Goal: Task Accomplishment & Management: Complete application form

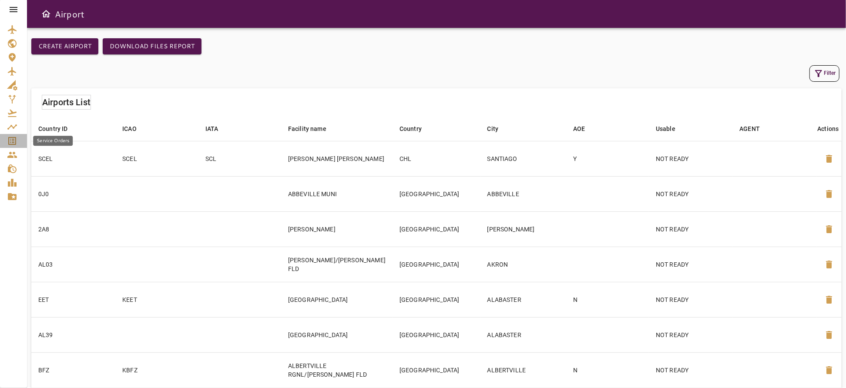
click at [11, 140] on icon "Service Orders" at bounding box center [12, 141] width 10 height 10
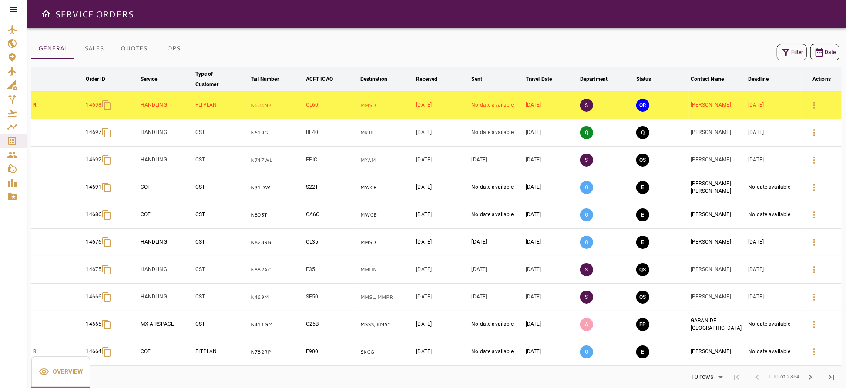
click at [790, 51] on icon "button" at bounding box center [786, 52] width 10 height 10
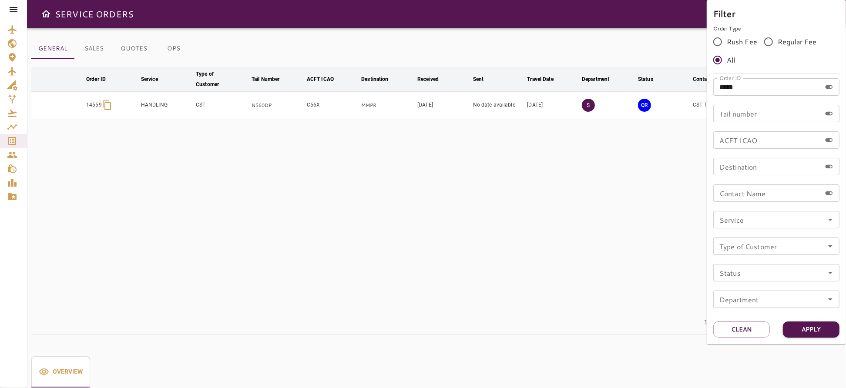
click at [755, 90] on input "*****" at bounding box center [767, 86] width 108 height 17
type input "*****"
click at [815, 331] on button "Apply" at bounding box center [811, 330] width 57 height 16
click at [809, 328] on button "Apply" at bounding box center [811, 330] width 57 height 16
click at [797, 329] on button "Apply" at bounding box center [811, 330] width 57 height 16
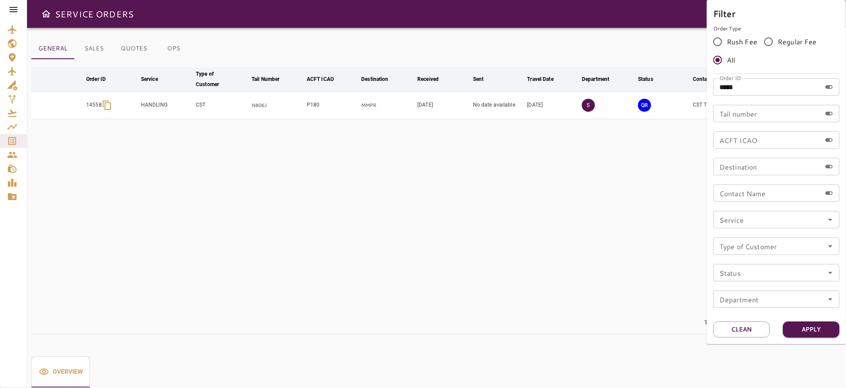
click at [763, 87] on input "*****" at bounding box center [767, 86] width 108 height 17
click at [792, 329] on button "Apply" at bounding box center [811, 330] width 57 height 16
click at [539, 218] on div at bounding box center [423, 194] width 846 height 388
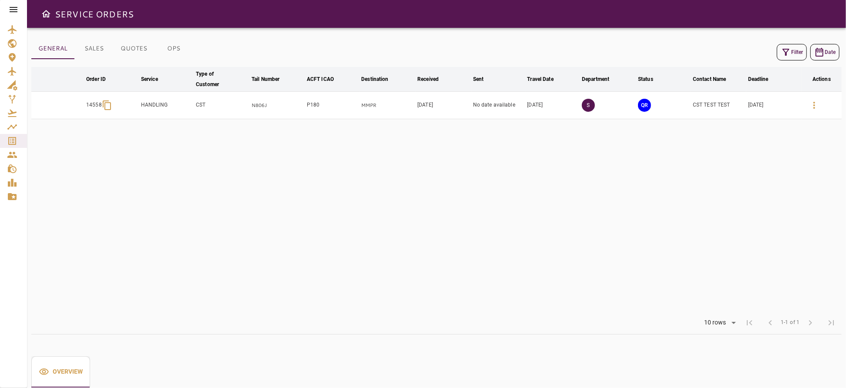
click at [817, 103] on icon "button" at bounding box center [814, 105] width 10 height 10
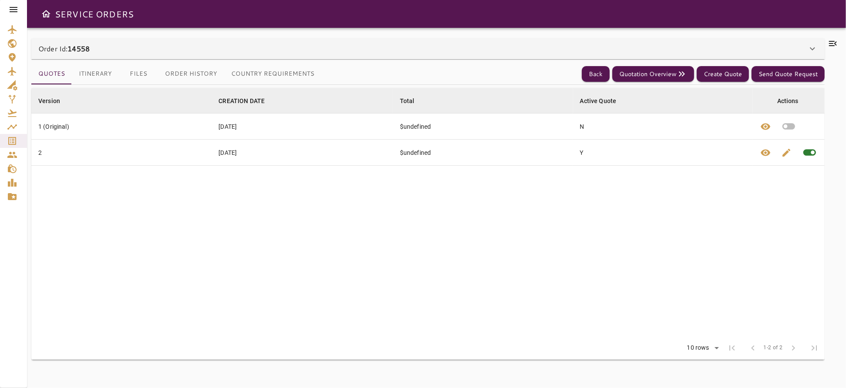
click at [84, 76] on button "Itinerary" at bounding box center [95, 74] width 47 height 21
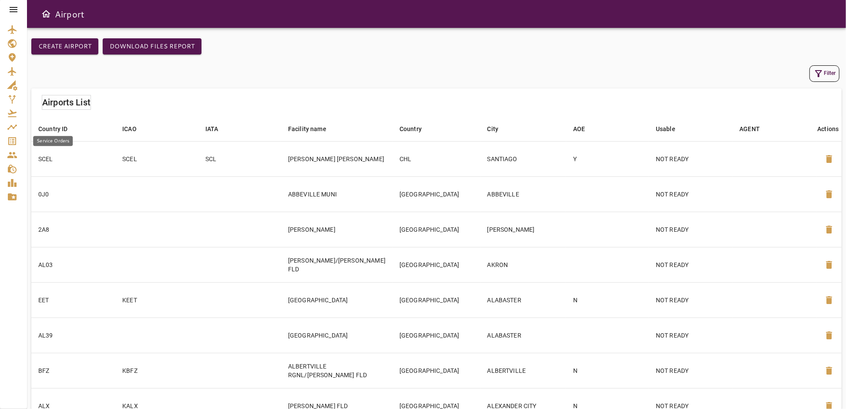
click at [15, 138] on icon "Service Orders" at bounding box center [12, 141] width 10 height 10
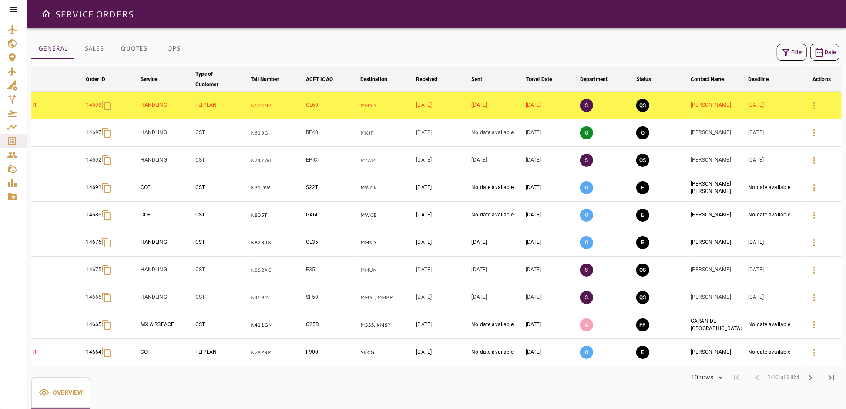
click at [790, 50] on icon "button" at bounding box center [786, 52] width 10 height 10
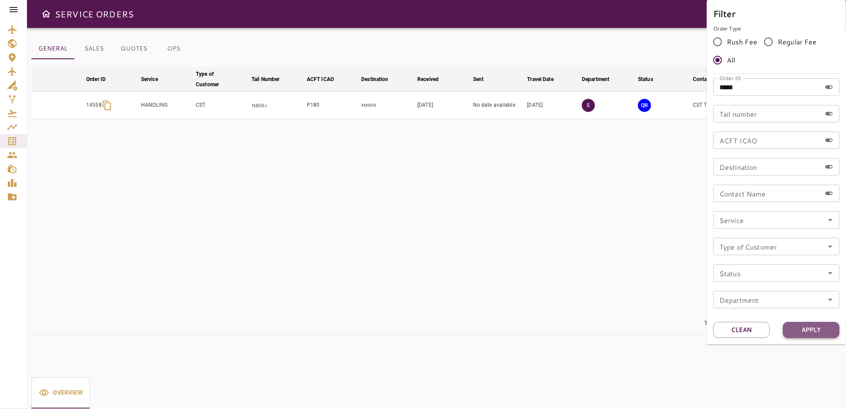
click at [810, 333] on button "Apply" at bounding box center [811, 330] width 57 height 16
click at [630, 262] on div at bounding box center [423, 204] width 846 height 409
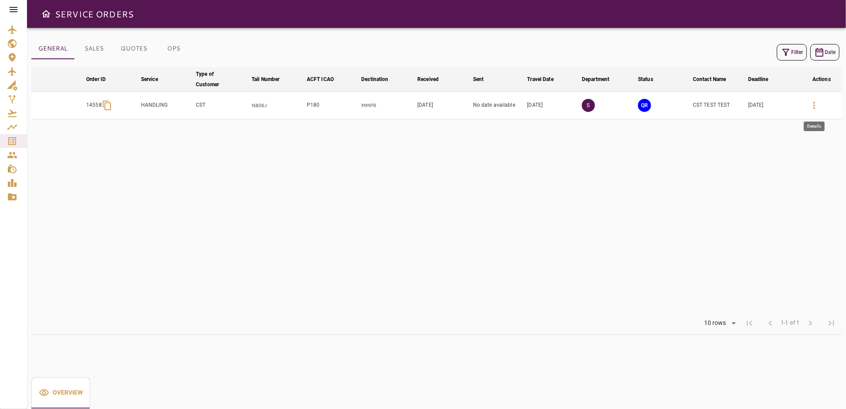
click at [817, 108] on icon "button" at bounding box center [814, 105] width 10 height 10
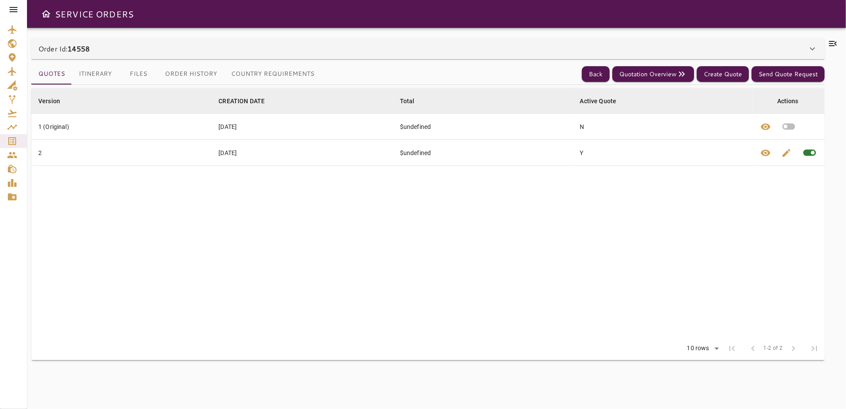
click at [105, 72] on button "Itinerary" at bounding box center [95, 74] width 47 height 21
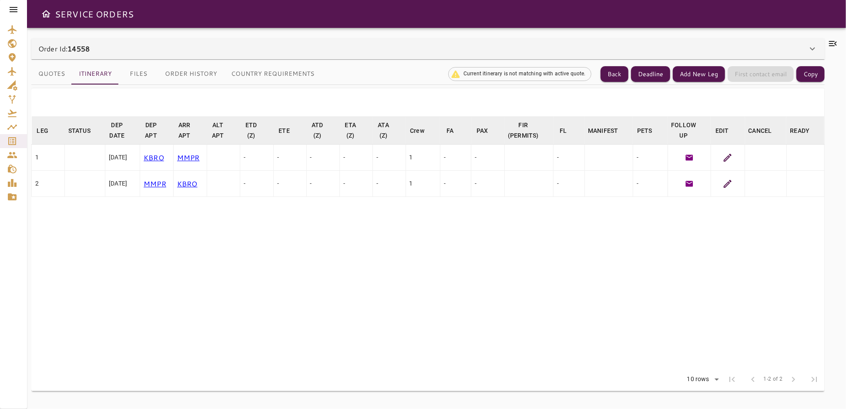
click at [45, 75] on button "Quotes" at bounding box center [51, 74] width 40 height 21
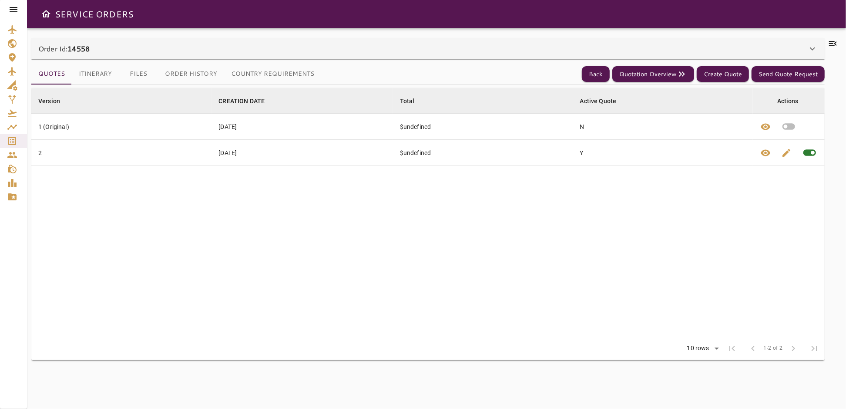
click at [101, 74] on button "Itinerary" at bounding box center [95, 74] width 47 height 21
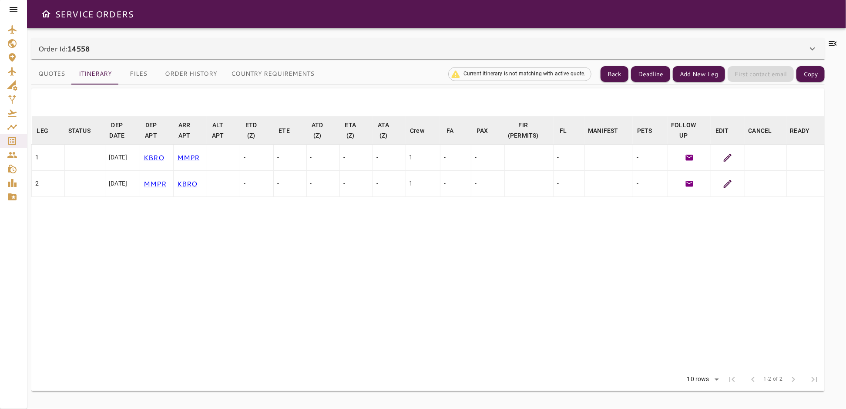
click at [728, 184] on icon at bounding box center [727, 183] width 10 height 10
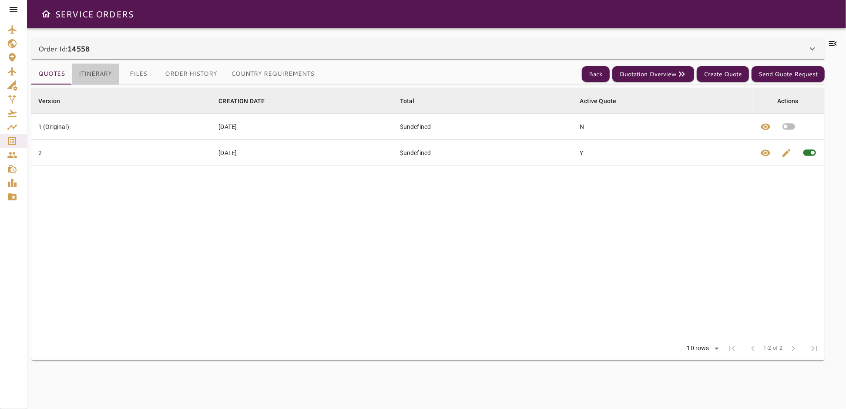
click at [91, 69] on button "Itinerary" at bounding box center [95, 74] width 47 height 21
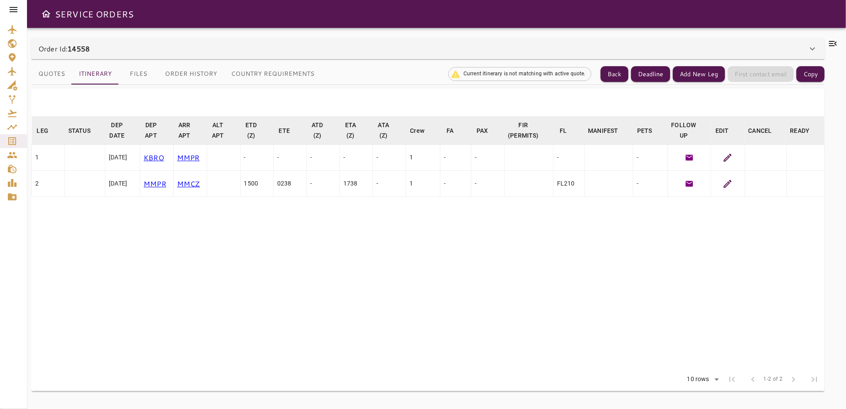
click at [728, 182] on icon at bounding box center [727, 183] width 10 height 10
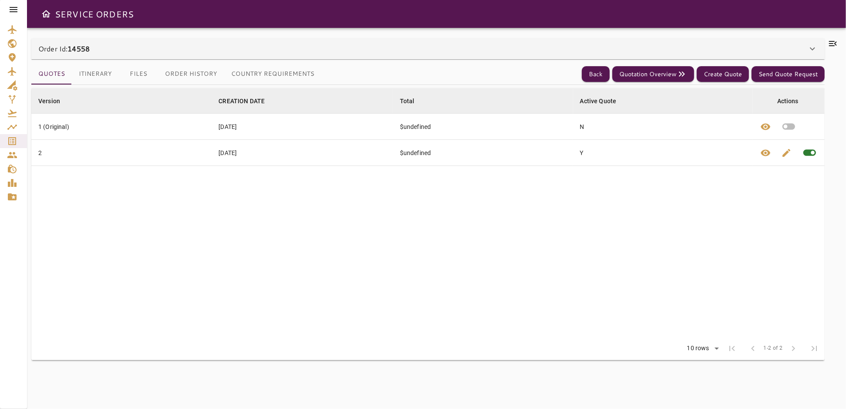
click at [83, 72] on button "Itinerary" at bounding box center [95, 74] width 47 height 21
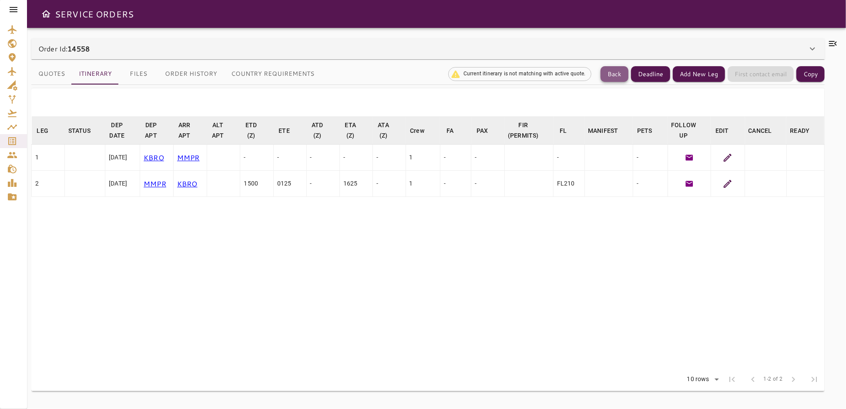
click at [615, 74] on button "Back" at bounding box center [615, 74] width 28 height 16
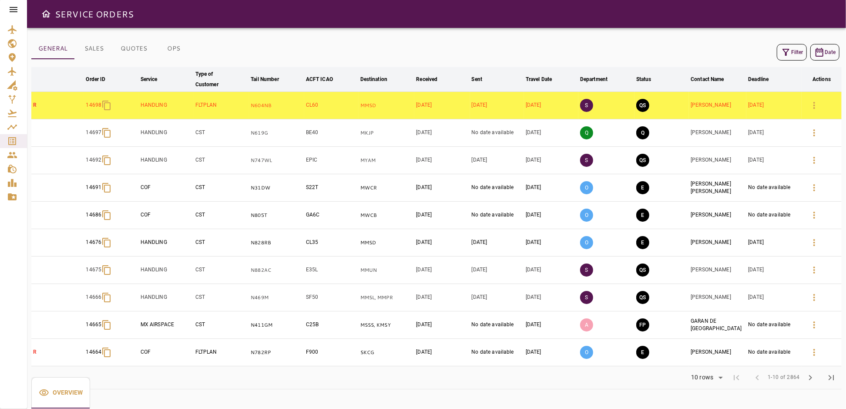
click at [47, 14] on icon "Open drawer" at bounding box center [46, 13] width 9 height 7
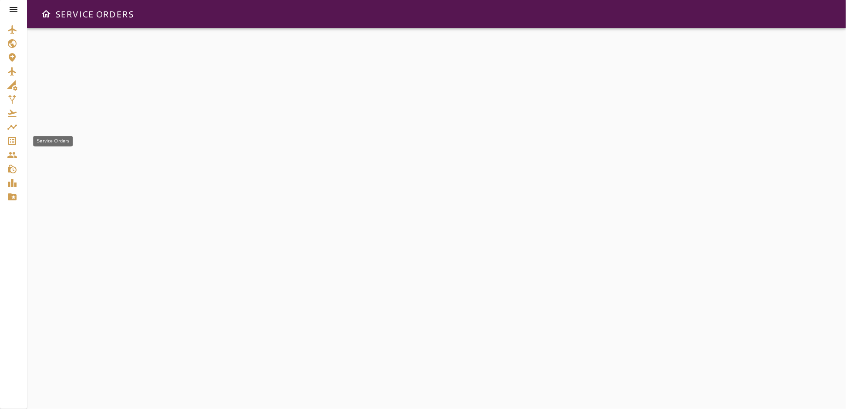
click at [12, 142] on icon "Service Orders" at bounding box center [12, 141] width 10 height 10
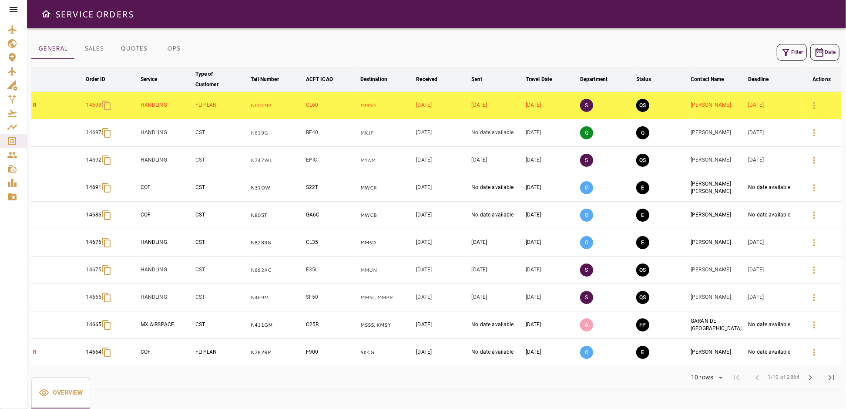
click at [48, 15] on icon "Open drawer" at bounding box center [46, 14] width 10 height 10
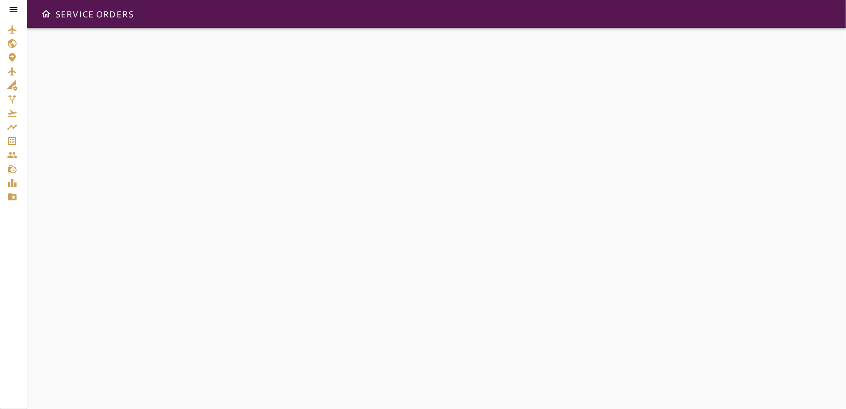
click at [44, 16] on icon "Open drawer" at bounding box center [46, 13] width 9 height 7
click at [14, 145] on icon "Service Orders" at bounding box center [12, 141] width 10 height 10
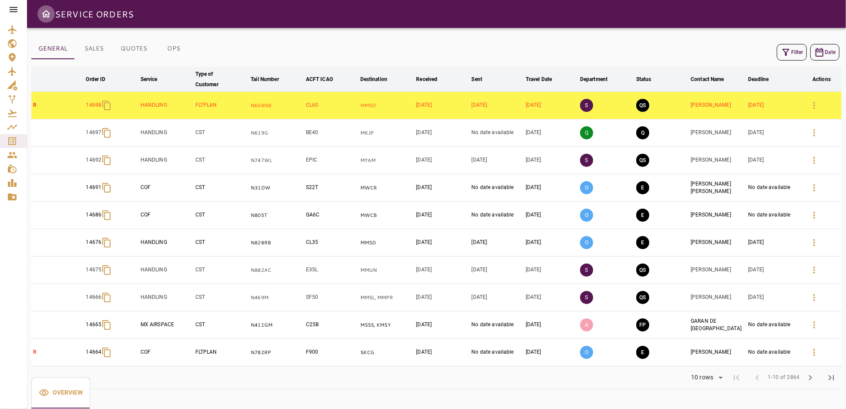
click at [48, 10] on icon "Open drawer" at bounding box center [46, 14] width 10 height 10
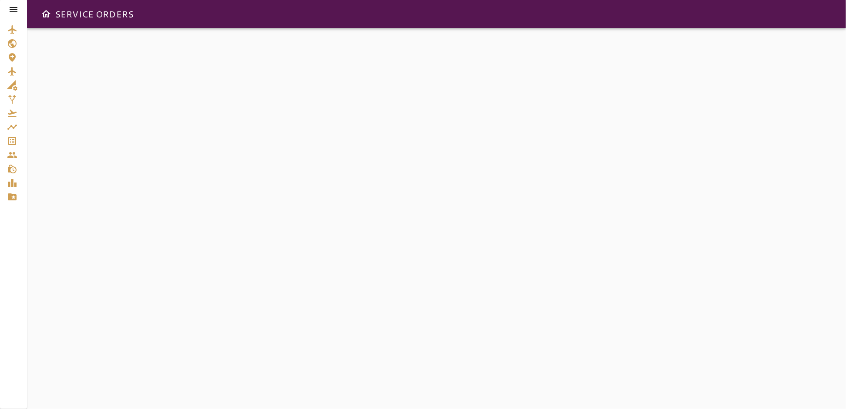
click at [17, 7] on icon at bounding box center [13, 9] width 10 height 10
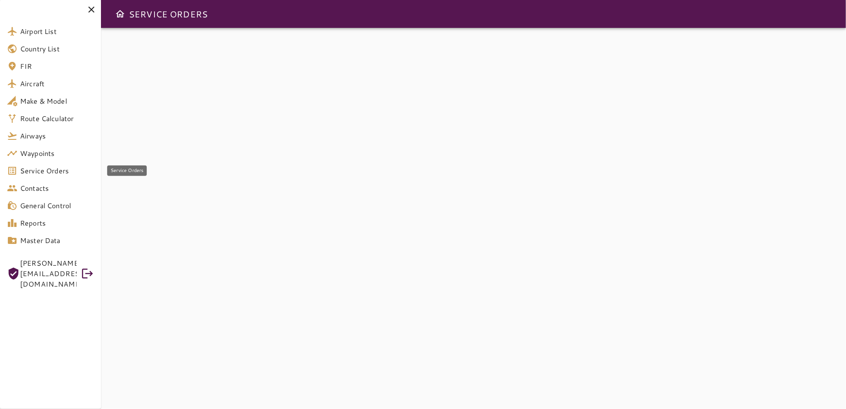
click at [35, 170] on span "Service Orders" at bounding box center [57, 170] width 74 height 10
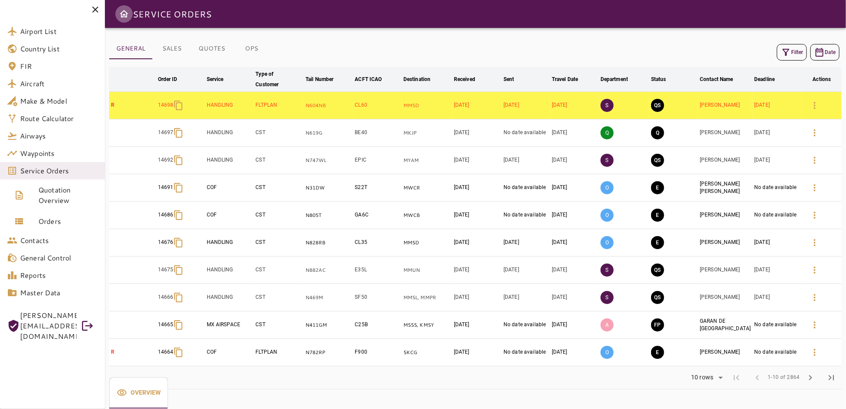
click at [125, 15] on icon "Open drawer" at bounding box center [124, 14] width 10 height 10
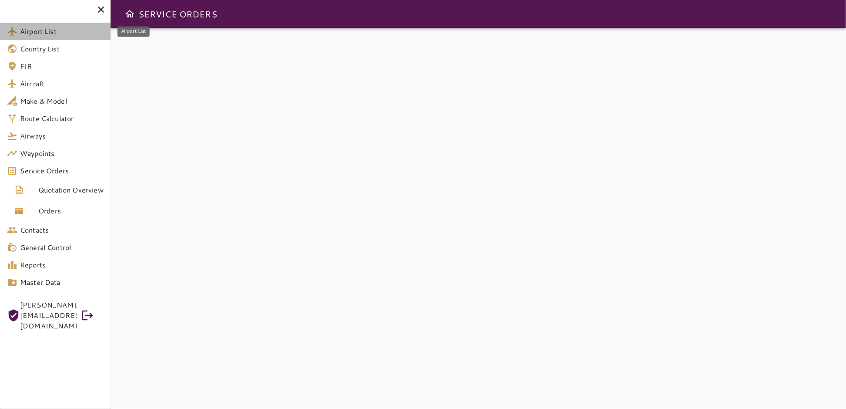
click at [30, 34] on span "Airport List" at bounding box center [62, 31] width 84 height 10
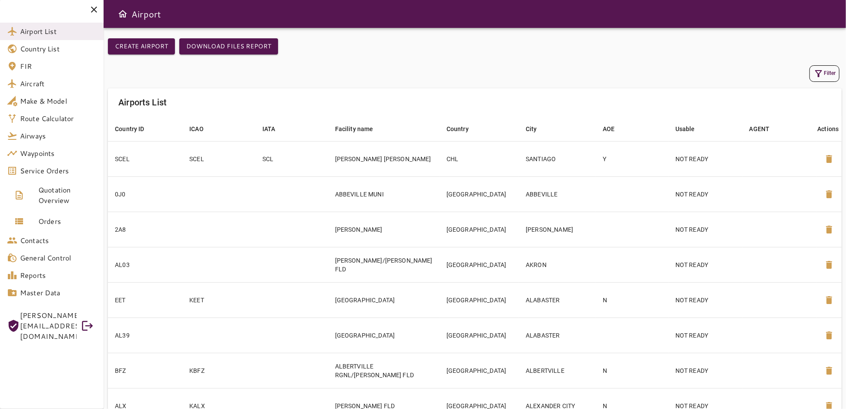
click at [127, 11] on icon "Open drawer" at bounding box center [122, 13] width 9 height 7
click at [127, 12] on icon "Open drawer" at bounding box center [122, 13] width 9 height 7
click at [40, 48] on span "Country List" at bounding box center [58, 49] width 77 height 10
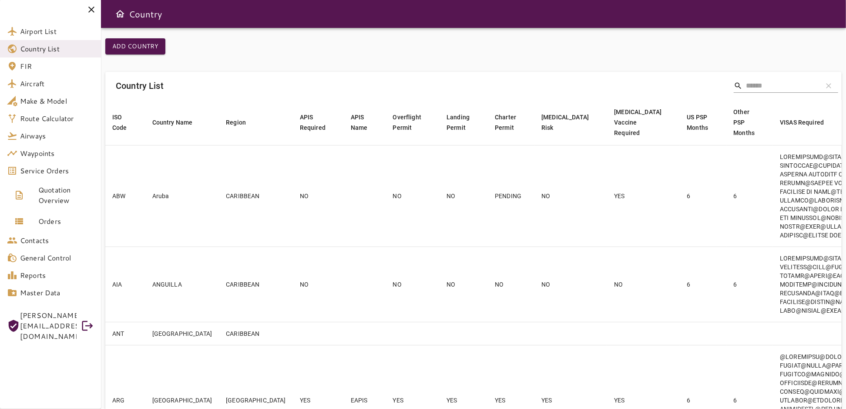
click at [119, 14] on icon "Open drawer" at bounding box center [120, 13] width 9 height 7
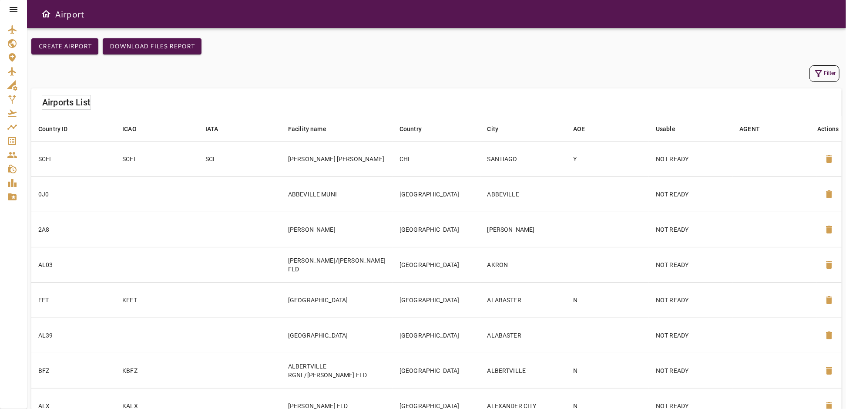
click at [11, 10] on icon at bounding box center [14, 9] width 8 height 5
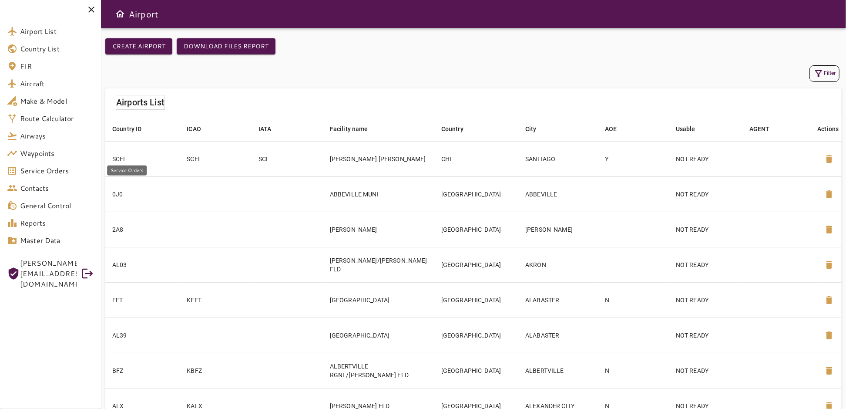
click at [43, 170] on span "Service Orders" at bounding box center [57, 170] width 74 height 10
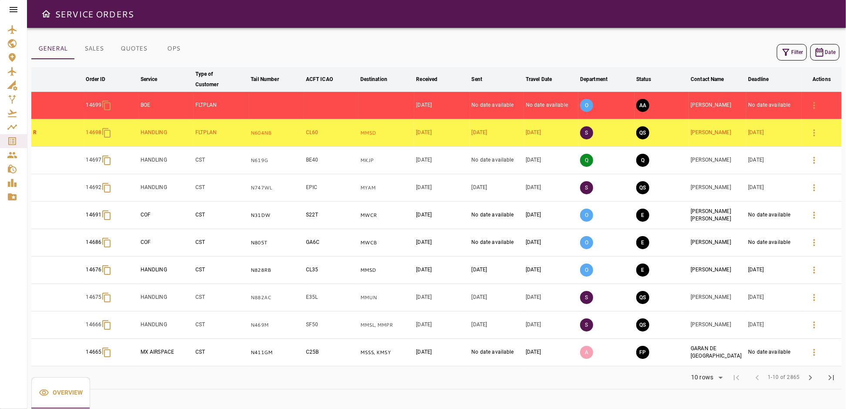
click at [16, 8] on icon at bounding box center [13, 9] width 10 height 10
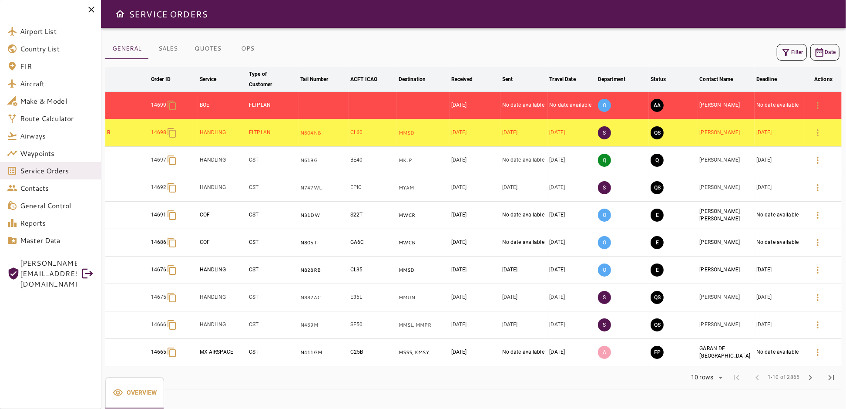
click at [786, 49] on icon "button" at bounding box center [786, 52] width 7 height 7
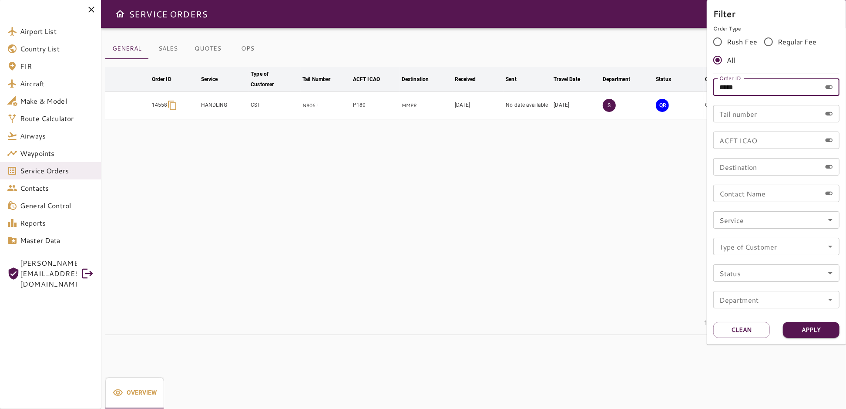
click at [757, 89] on input "*****" at bounding box center [767, 86] width 108 height 17
type input "*****"
click at [814, 333] on button "Apply" at bounding box center [811, 330] width 57 height 16
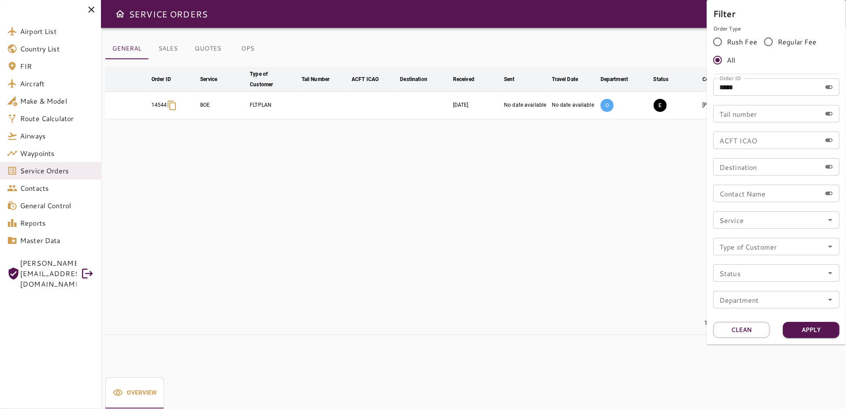
click at [642, 225] on div at bounding box center [423, 204] width 846 height 409
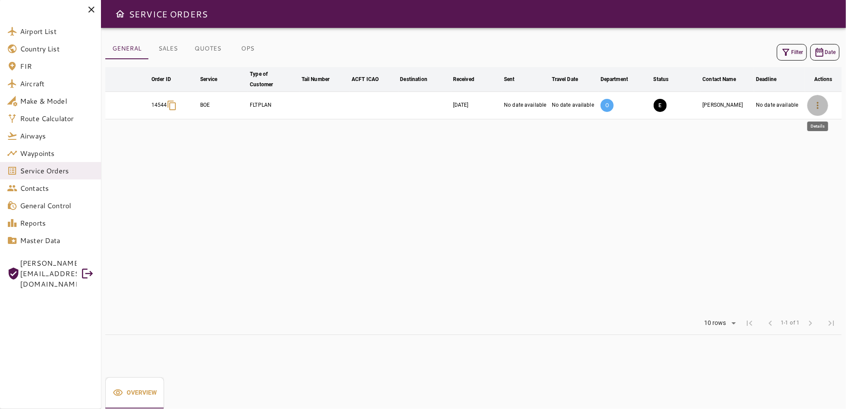
click at [815, 103] on icon "button" at bounding box center [818, 105] width 10 height 10
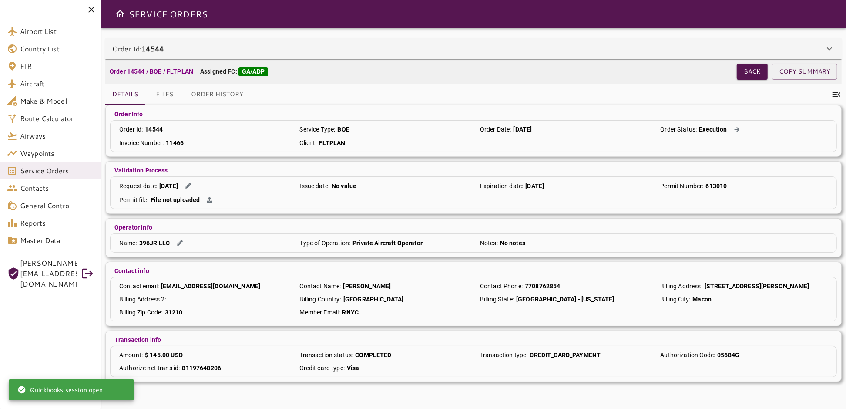
click at [94, 5] on icon at bounding box center [91, 9] width 10 height 10
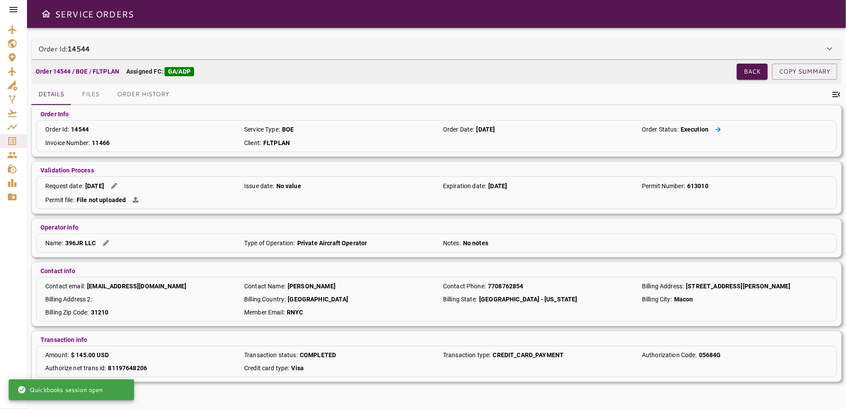
click at [718, 128] on icon at bounding box center [718, 130] width 6 height 6
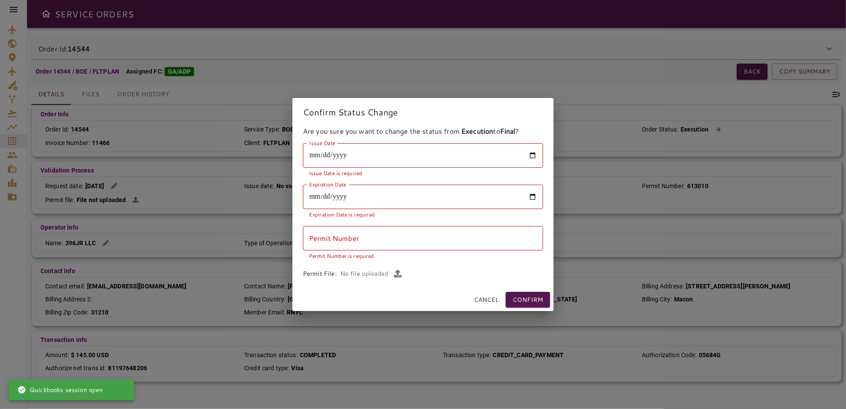
click at [534, 156] on input "Issue Date" at bounding box center [423, 155] width 240 height 24
type input "**********"
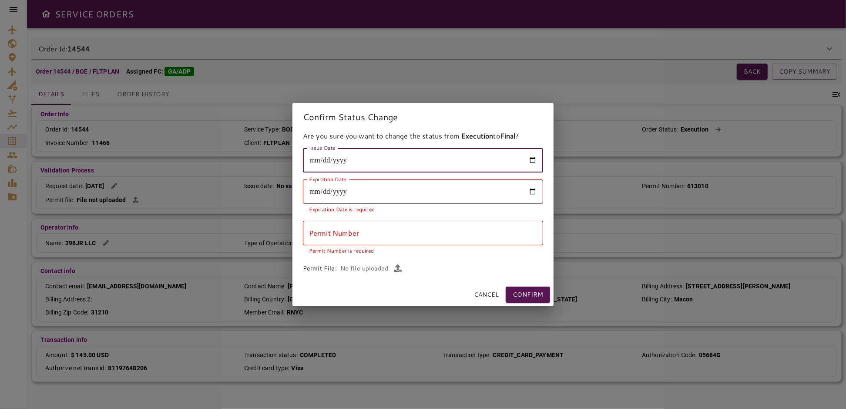
click at [535, 189] on input "Expiration Date" at bounding box center [423, 191] width 240 height 24
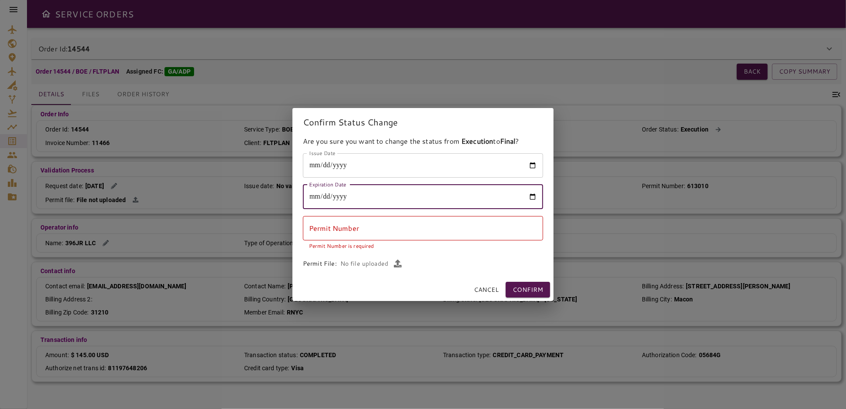
type input "**********"
click at [343, 231] on input "Permit Number" at bounding box center [423, 228] width 240 height 24
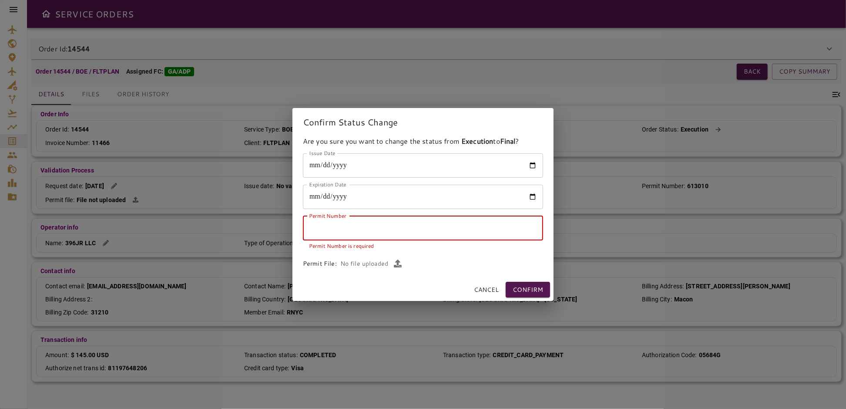
paste input "******"
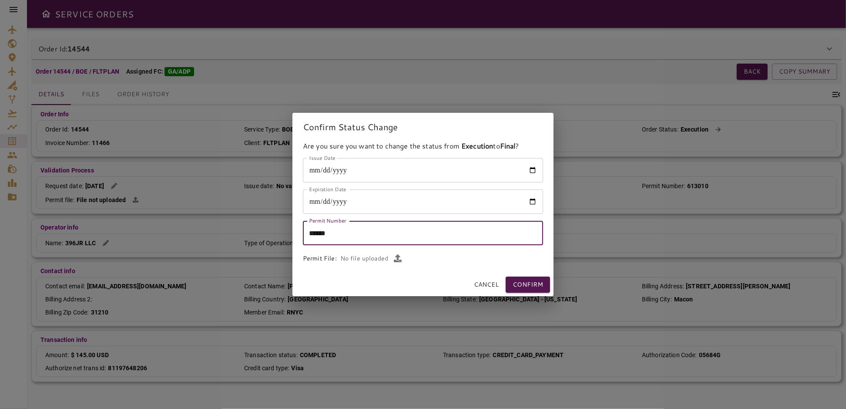
type input "******"
click at [401, 259] on button "button" at bounding box center [398, 258] width 12 height 12
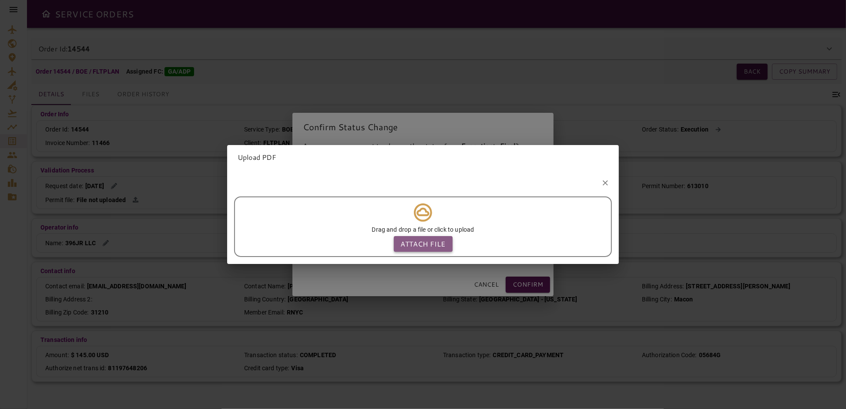
click at [413, 240] on p "Attach file" at bounding box center [423, 243] width 45 height 10
click at [0, 0] on input "Attach file" at bounding box center [0, 0] width 0 height 0
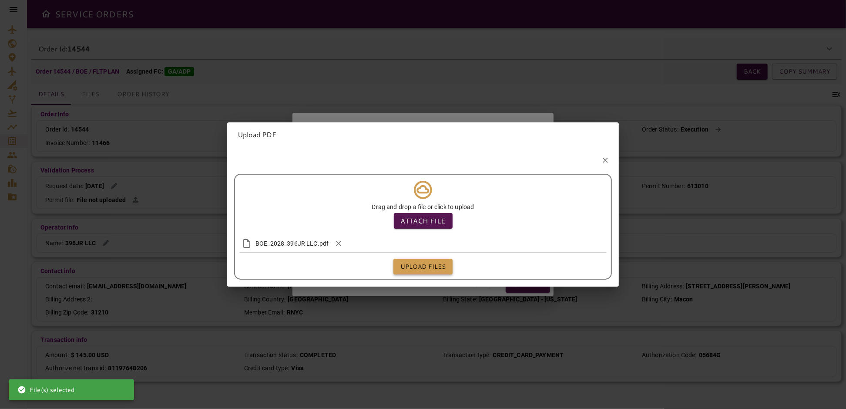
click at [429, 265] on button "Upload files" at bounding box center [422, 267] width 59 height 16
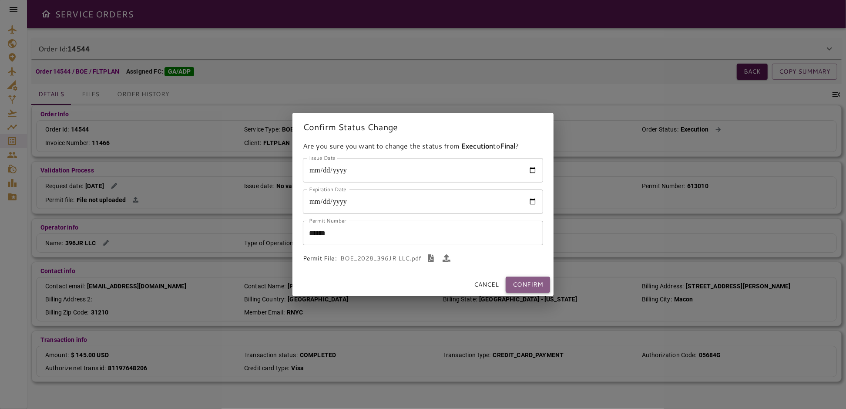
click at [524, 284] on button "Confirm" at bounding box center [528, 284] width 44 height 16
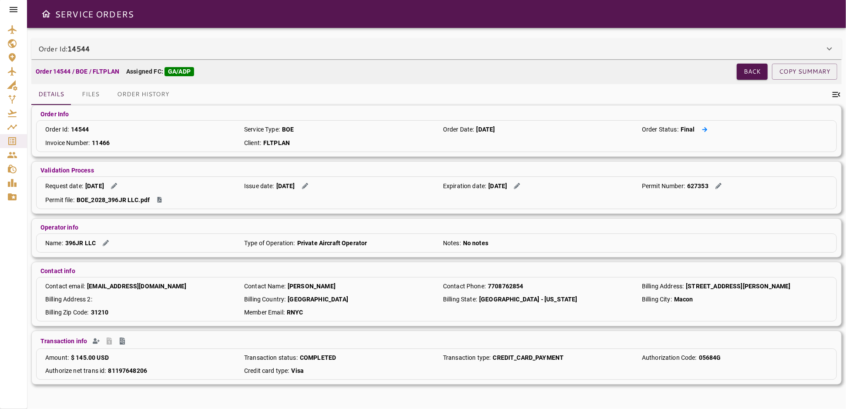
click at [706, 129] on icon at bounding box center [704, 129] width 5 height 5
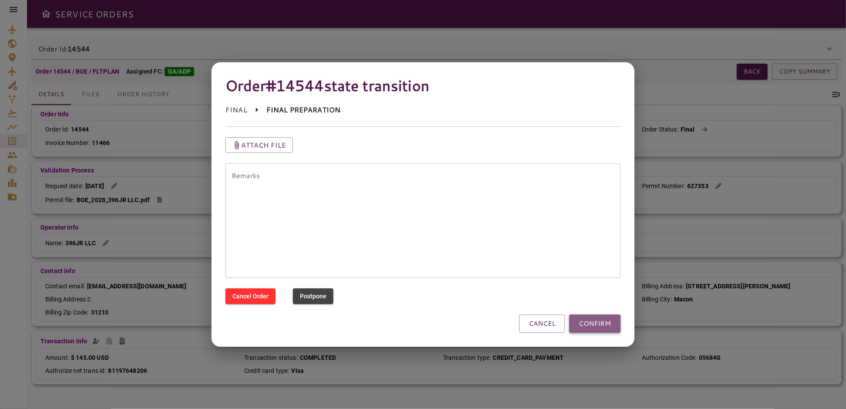
click at [586, 325] on button "CONFIRM" at bounding box center [594, 323] width 51 height 18
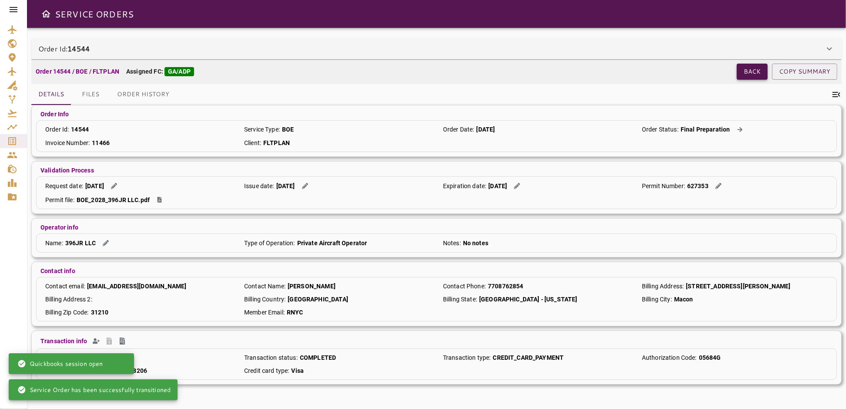
click at [756, 74] on button "Back" at bounding box center [752, 72] width 31 height 16
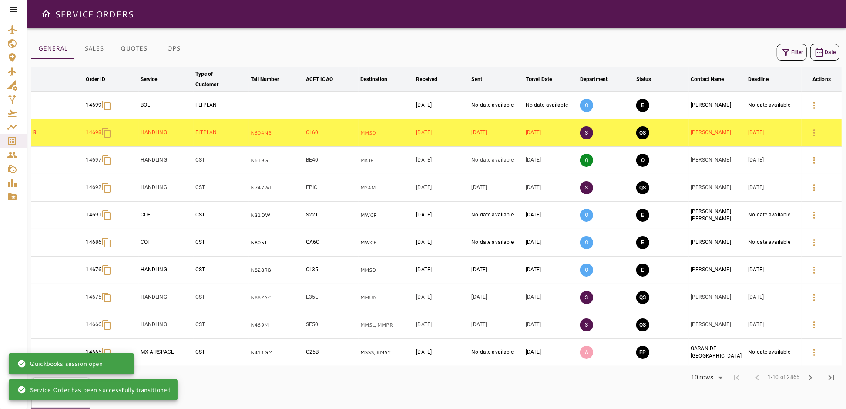
click at [793, 49] on button "Filter" at bounding box center [792, 52] width 30 height 17
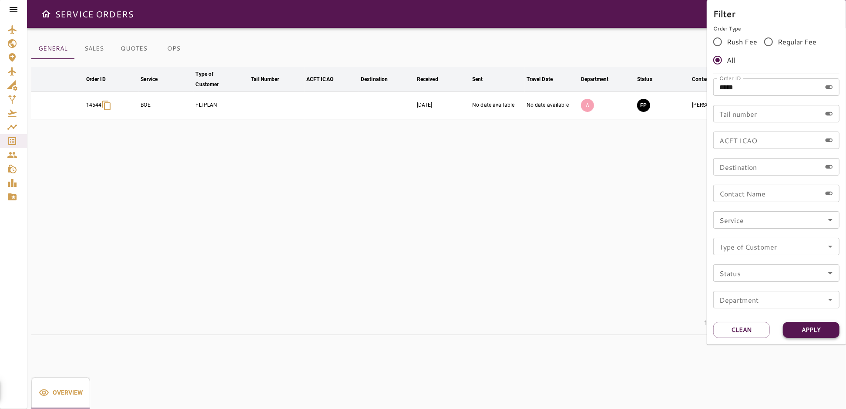
click at [813, 328] on button "Apply" at bounding box center [811, 330] width 57 height 16
click at [608, 255] on div at bounding box center [423, 204] width 846 height 409
